Goal: Check status: Check status

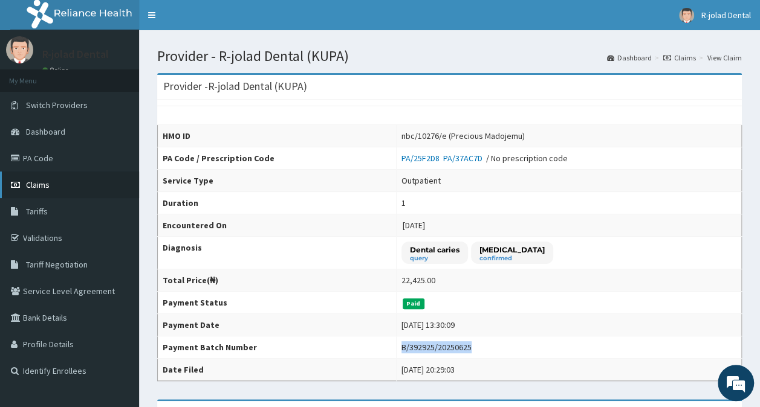
click at [44, 180] on span "Claims" at bounding box center [38, 185] width 24 height 11
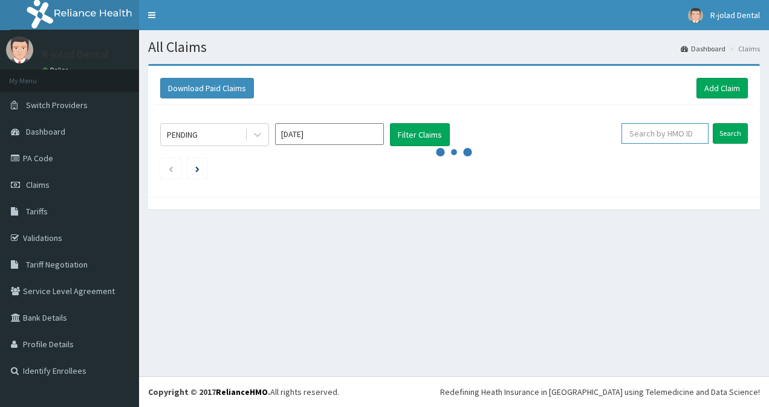
click at [641, 128] on input "text" at bounding box center [664, 133] width 87 height 21
paste input "ENP/10429/A"
type input "ENP/10429/A"
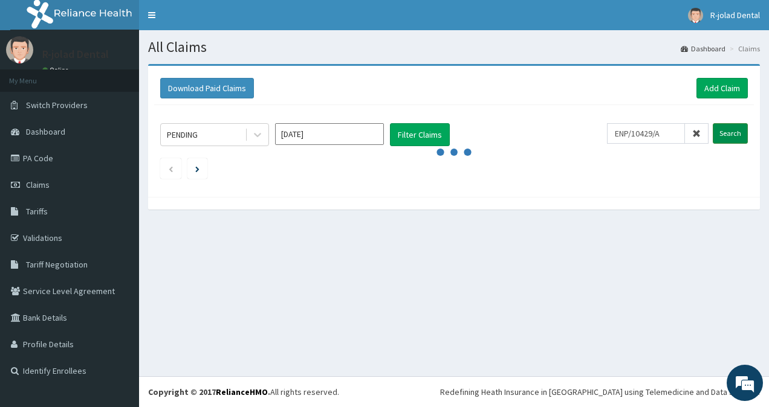
click at [730, 134] on input "Search" at bounding box center [730, 133] width 35 height 21
